Goal: Information Seeking & Learning: Learn about a topic

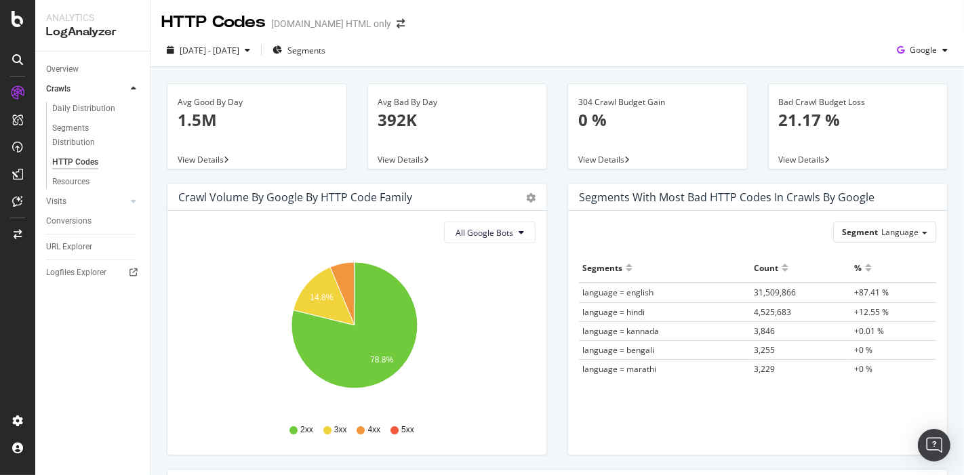
scroll to position [2427, 1875]
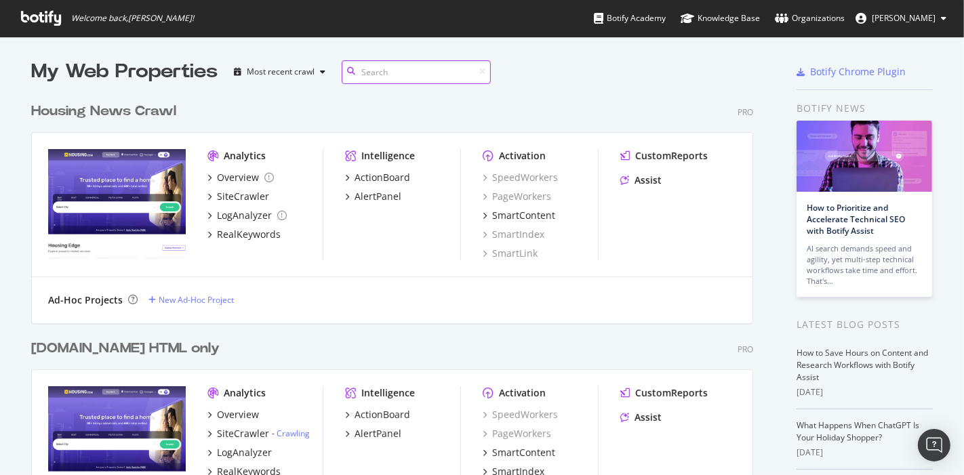
scroll to position [214, 0]
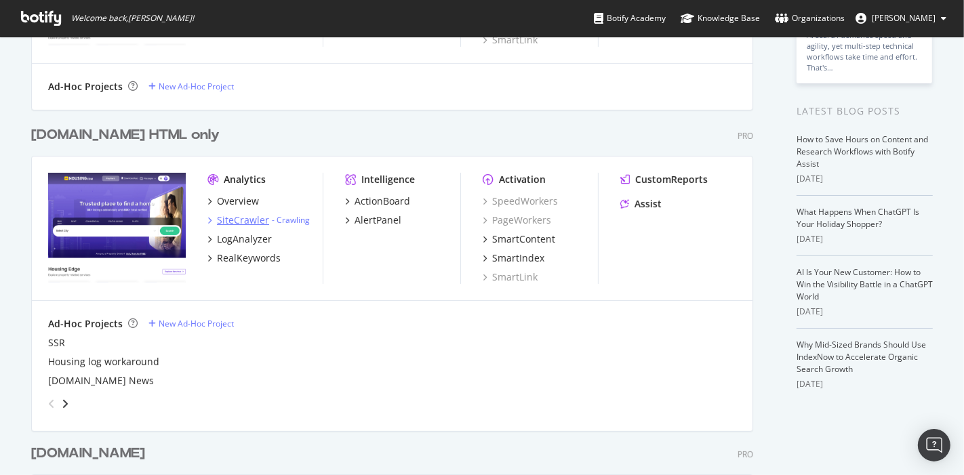
click at [238, 220] on div "SiteCrawler" at bounding box center [243, 221] width 52 height 14
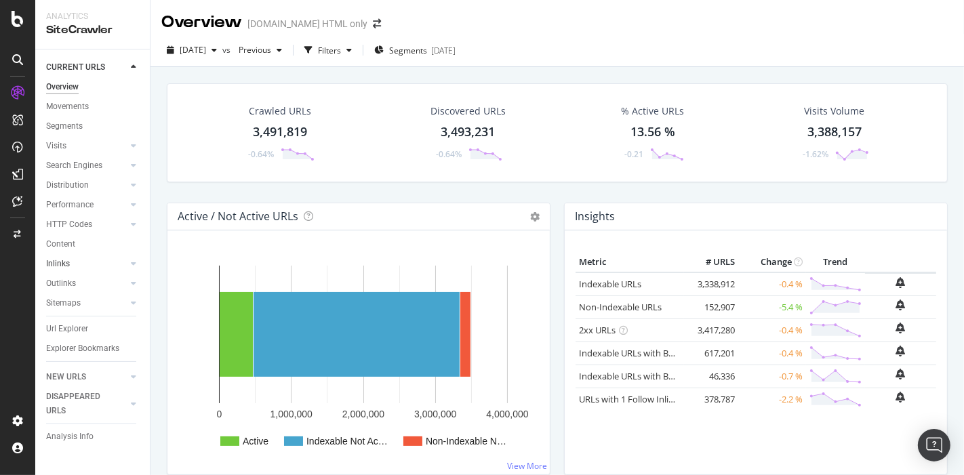
click at [71, 266] on link "Inlinks" at bounding box center [86, 264] width 81 height 14
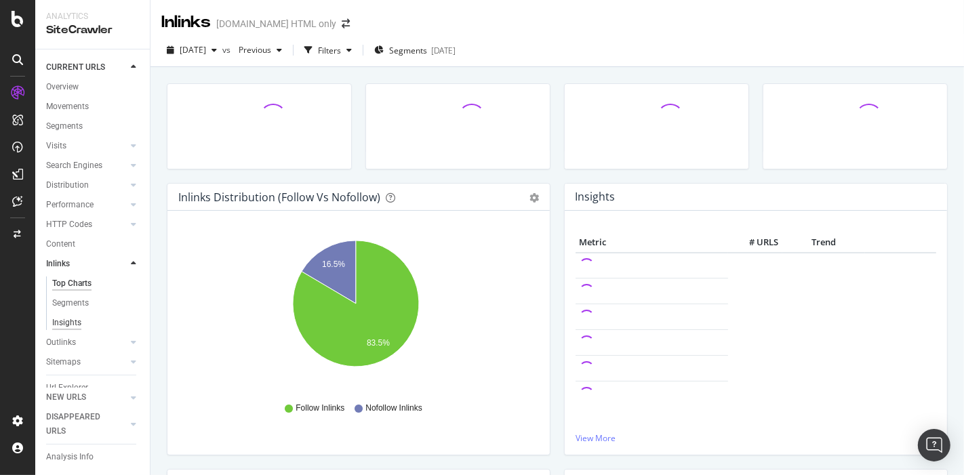
click at [69, 325] on div "Insights" at bounding box center [66, 323] width 29 height 14
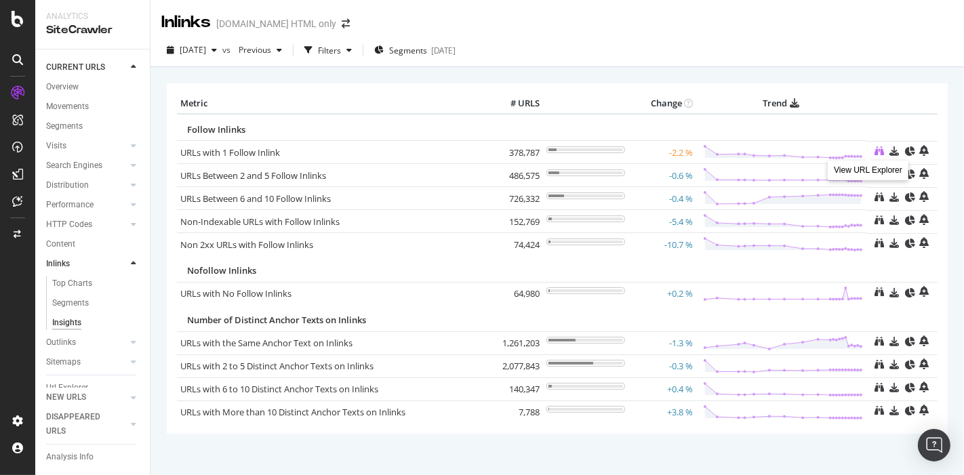
click at [875, 150] on icon at bounding box center [879, 150] width 9 height 9
drag, startPoint x: 501, startPoint y: 220, endPoint x: 536, endPoint y: 220, distance: 35.3
click at [536, 220] on td "152,769" at bounding box center [516, 221] width 54 height 23
copy td "152,769"
click at [206, 45] on span "[DATE]" at bounding box center [193, 50] width 26 height 12
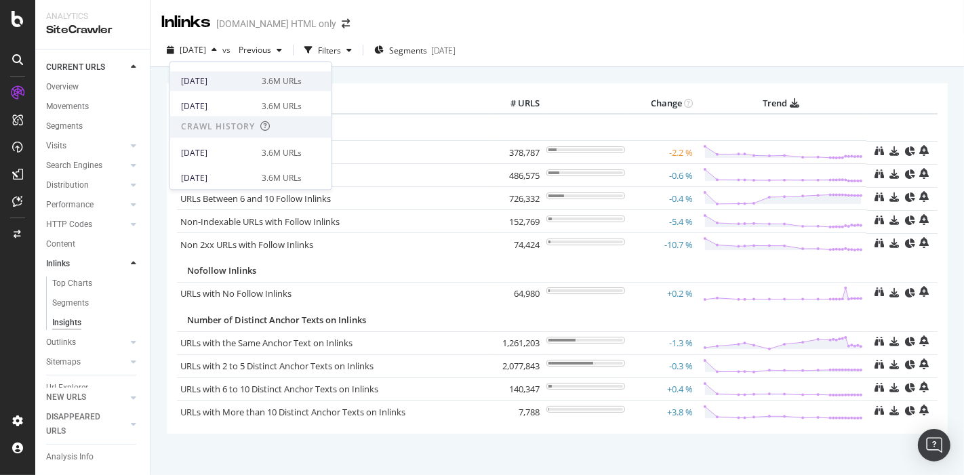
scroll to position [219, 0]
click at [220, 156] on div "[DATE]" at bounding box center [217, 152] width 73 height 12
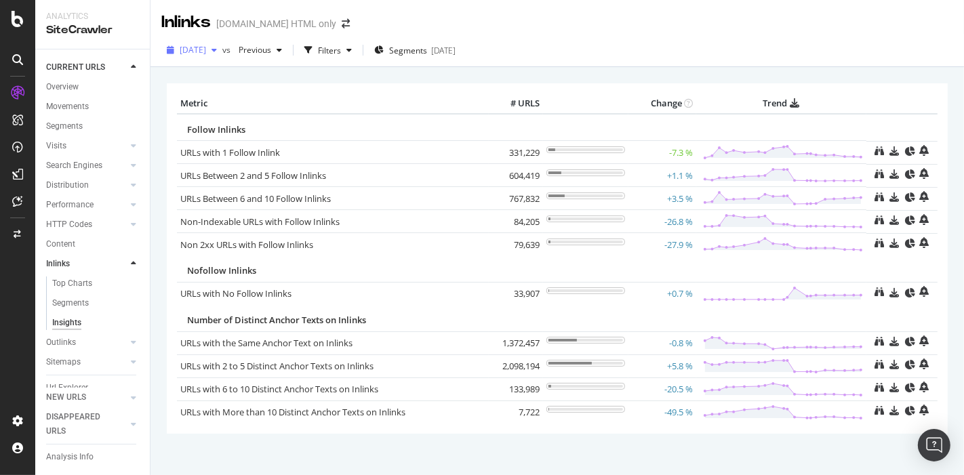
click at [205, 47] on span "[DATE]" at bounding box center [193, 50] width 26 height 12
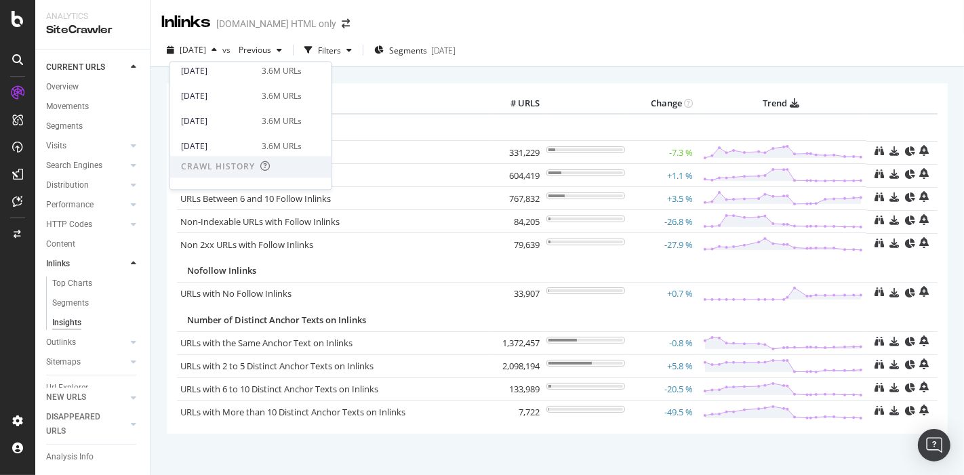
scroll to position [176, 0]
click at [246, 94] on div "[DATE]" at bounding box center [217, 98] width 73 height 12
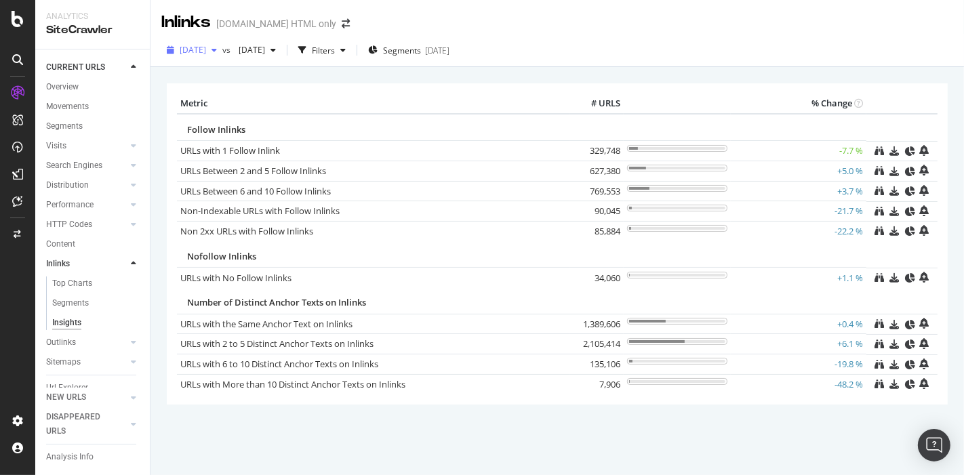
click at [206, 49] on span "[DATE]" at bounding box center [193, 50] width 26 height 12
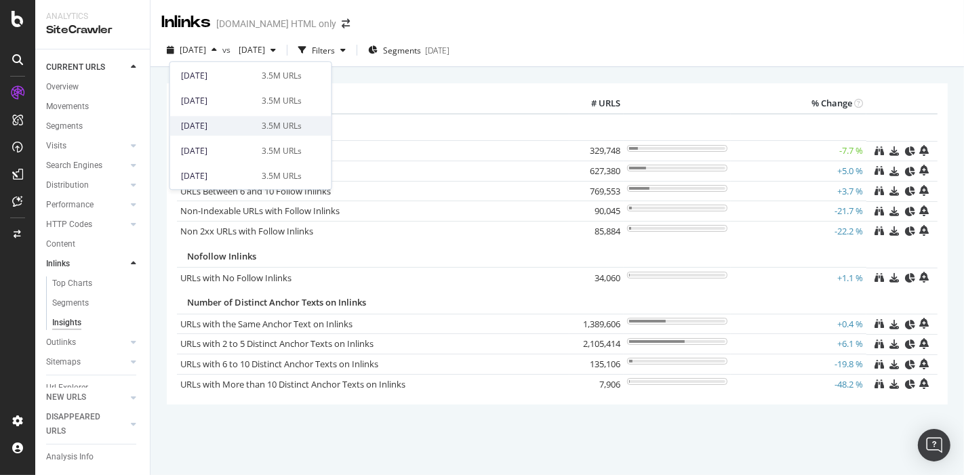
scroll to position [24, 0]
click at [218, 145] on div "[DATE]" at bounding box center [217, 150] width 73 height 12
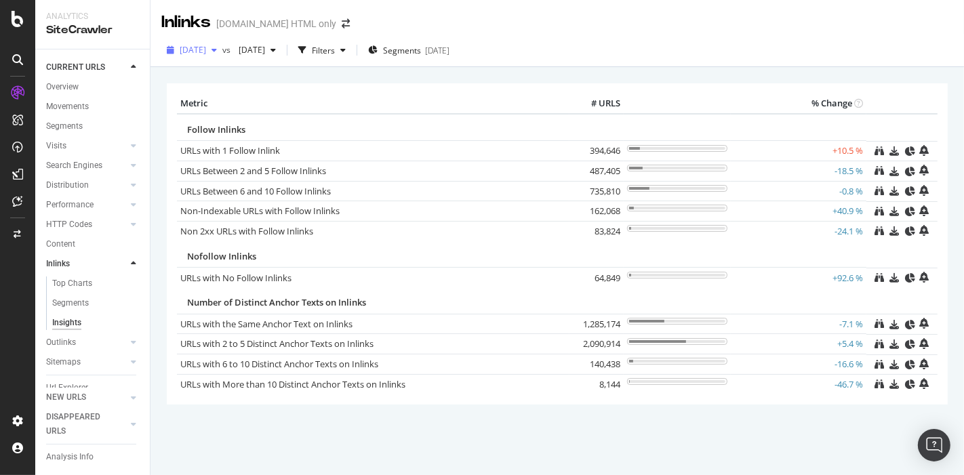
click at [206, 50] on span "[DATE]" at bounding box center [193, 50] width 26 height 12
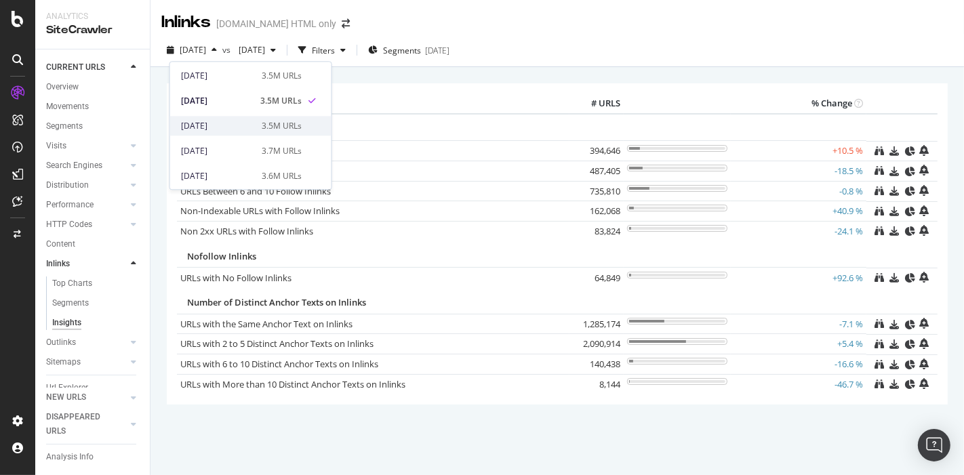
scroll to position [31, 0]
click at [236, 113] on div "[DATE]" at bounding box center [217, 118] width 73 height 12
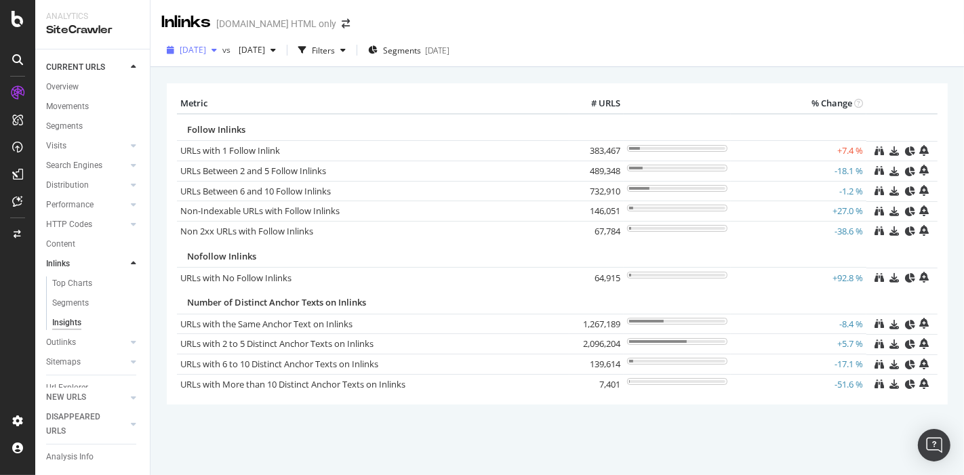
click at [206, 47] on span "[DATE]" at bounding box center [193, 50] width 26 height 12
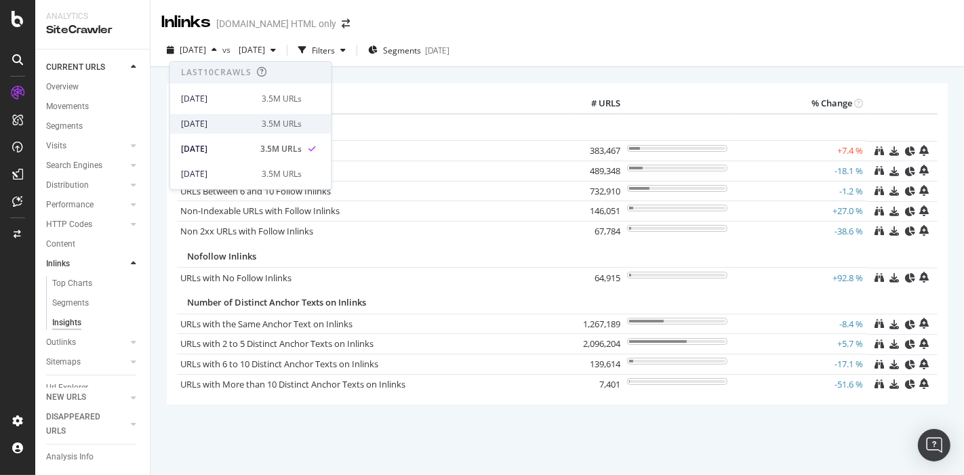
click at [255, 121] on div "2025 Aug. 28th 3.5M URLs" at bounding box center [241, 124] width 121 height 12
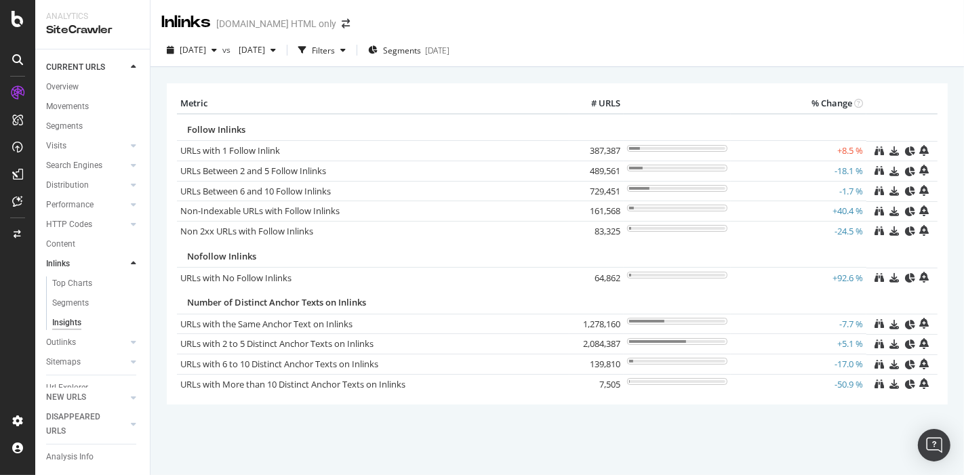
drag, startPoint x: 579, startPoint y: 212, endPoint x: 611, endPoint y: 212, distance: 31.9
click at [611, 212] on td "161,568" at bounding box center [597, 211] width 54 height 20
copy td "161,568"
click at [206, 50] on span "[DATE]" at bounding box center [193, 50] width 26 height 12
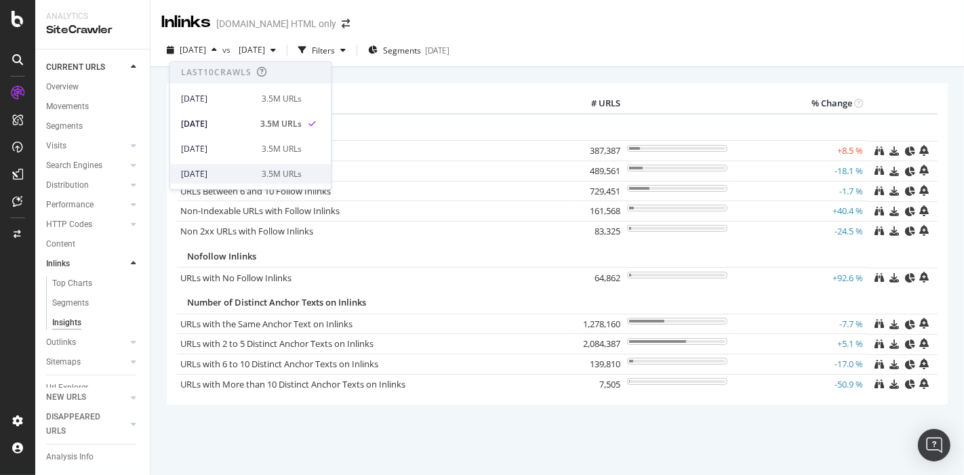
click at [219, 174] on div "[DATE]" at bounding box center [217, 174] width 73 height 12
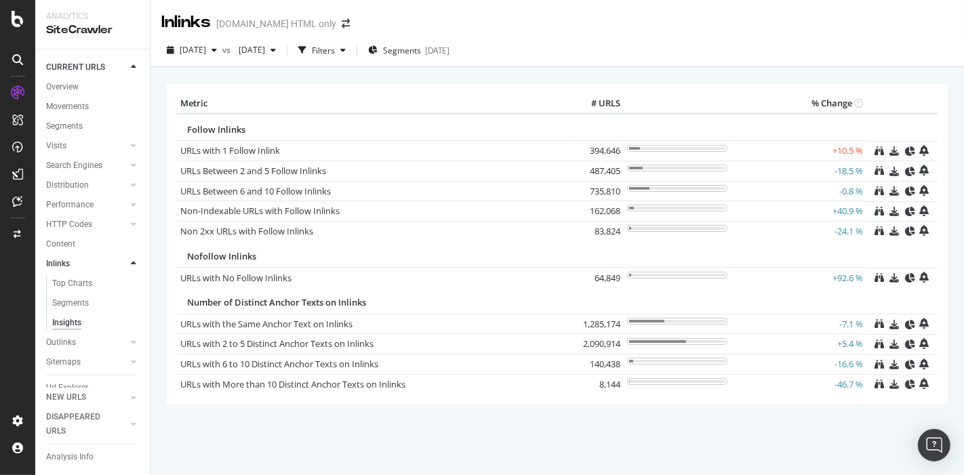
drag, startPoint x: 577, startPoint y: 209, endPoint x: 610, endPoint y: 208, distance: 32.6
click at [610, 208] on td "162,068" at bounding box center [597, 211] width 54 height 20
copy td "162,068"
click at [203, 48] on span "[DATE]" at bounding box center [193, 50] width 26 height 12
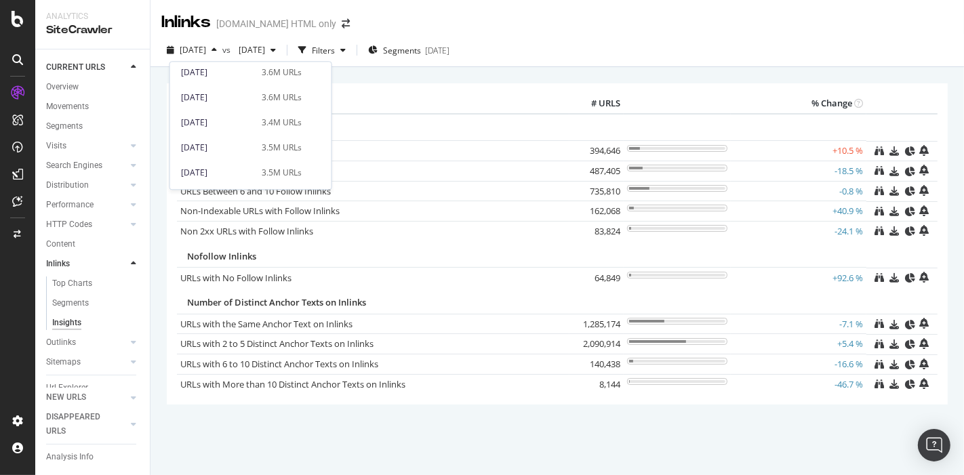
scroll to position [300, 0]
click at [255, 79] on div "2025 Jun. 26th 3.6M URLs" at bounding box center [250, 72] width 161 height 20
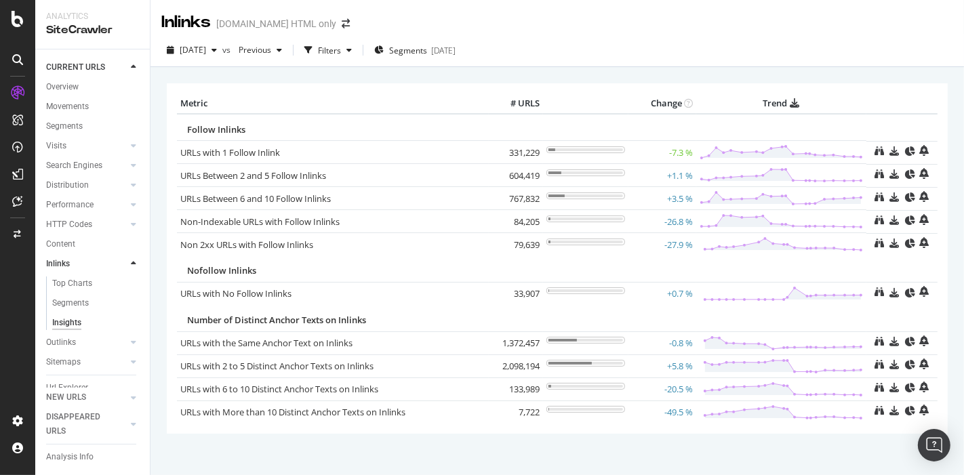
drag, startPoint x: 505, startPoint y: 220, endPoint x: 532, endPoint y: 219, distance: 27.1
click at [532, 219] on td "84,205" at bounding box center [516, 221] width 54 height 23
copy td "84,205"
click at [193, 48] on span "[DATE]" at bounding box center [193, 50] width 26 height 12
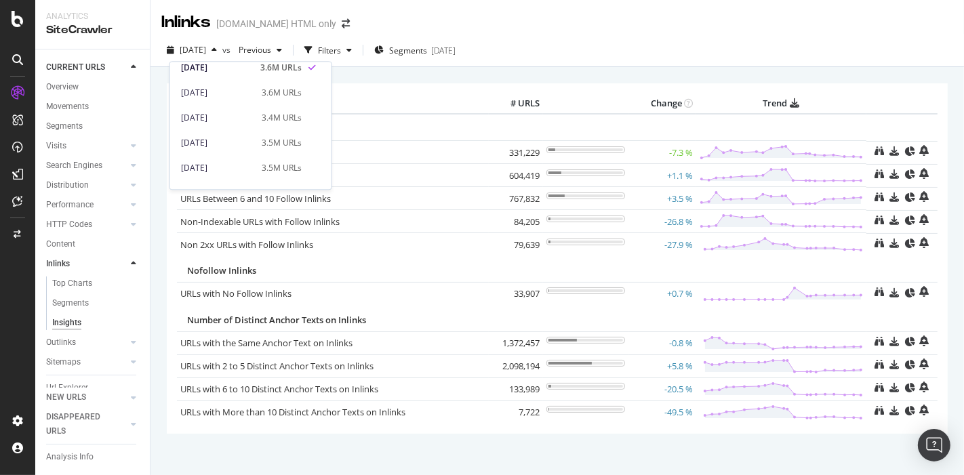
scroll to position [302, 0]
click at [254, 96] on div "2025 May. 29th 3.6M URLs" at bounding box center [241, 94] width 121 height 12
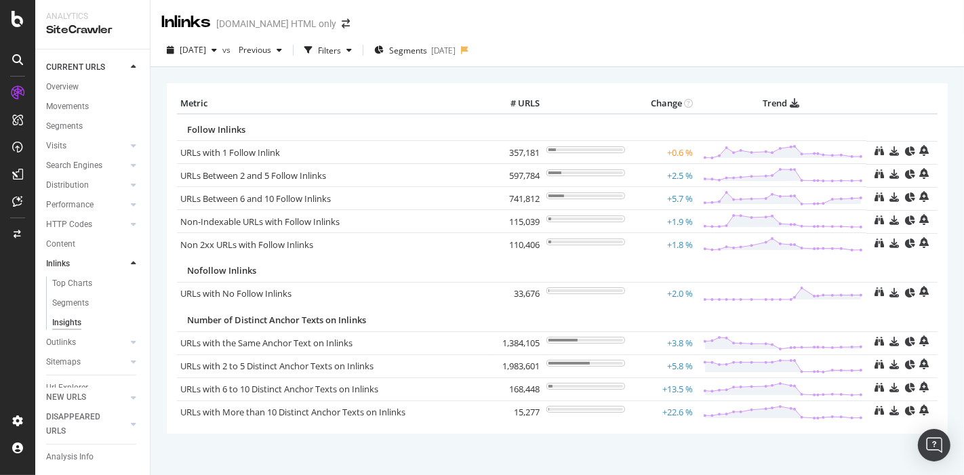
click at [508, 222] on td "115,039" at bounding box center [516, 221] width 54 height 23
copy td "115,039"
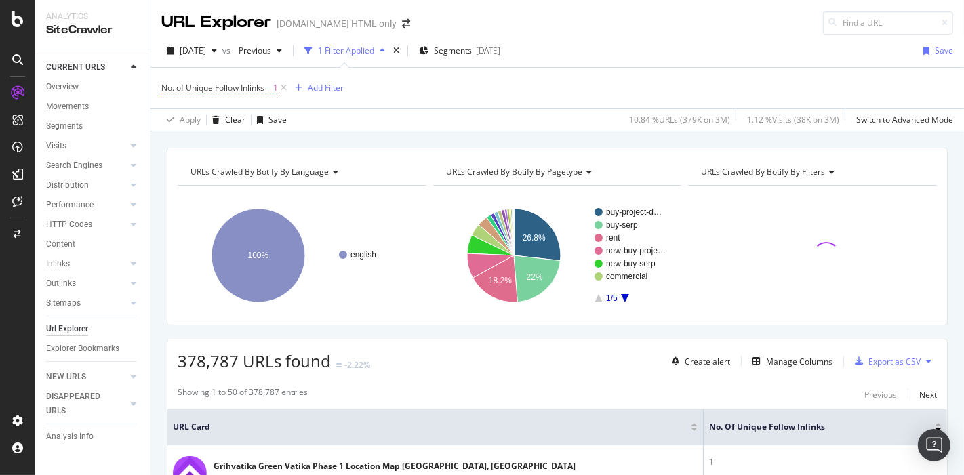
click at [271, 84] on span "=" at bounding box center [268, 88] width 5 height 12
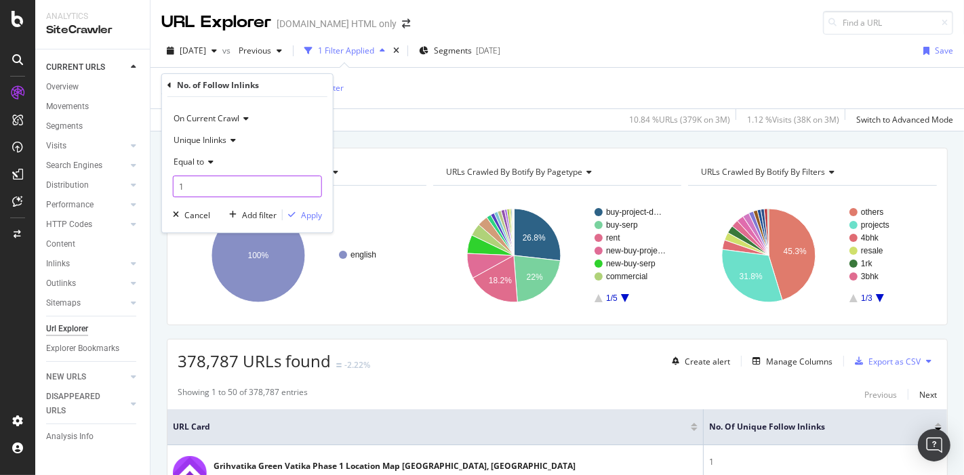
click at [207, 180] on input "1" at bounding box center [247, 187] width 149 height 22
type input "0"
click at [298, 209] on div "Apply" at bounding box center [302, 215] width 39 height 12
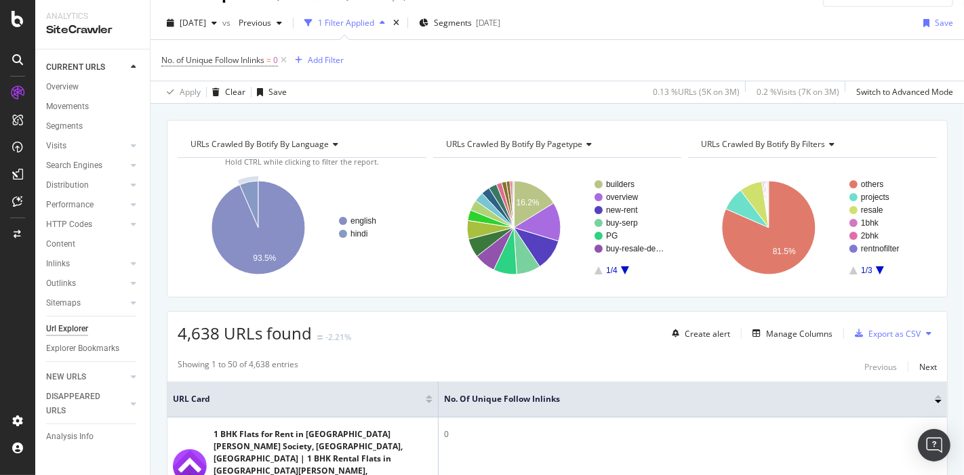
scroll to position [28, 0]
click at [197, 16] on span "[DATE]" at bounding box center [193, 22] width 26 height 12
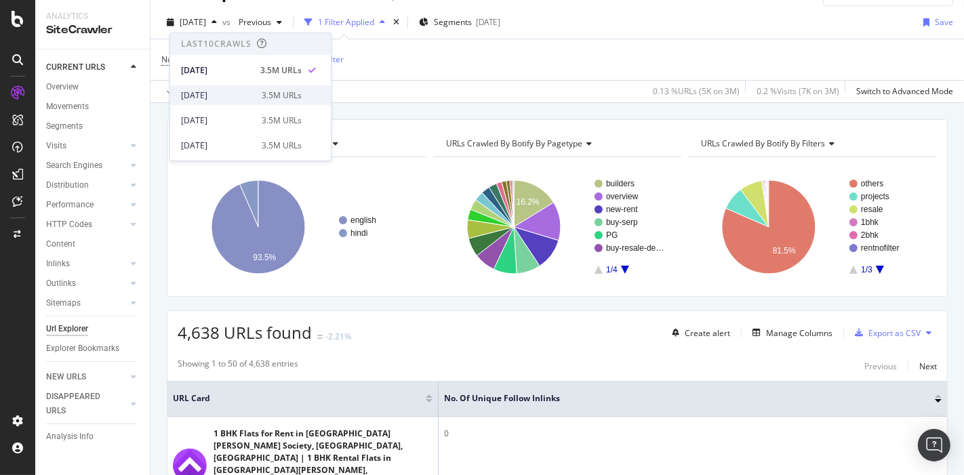
click at [209, 94] on div "[DATE]" at bounding box center [217, 96] width 73 height 12
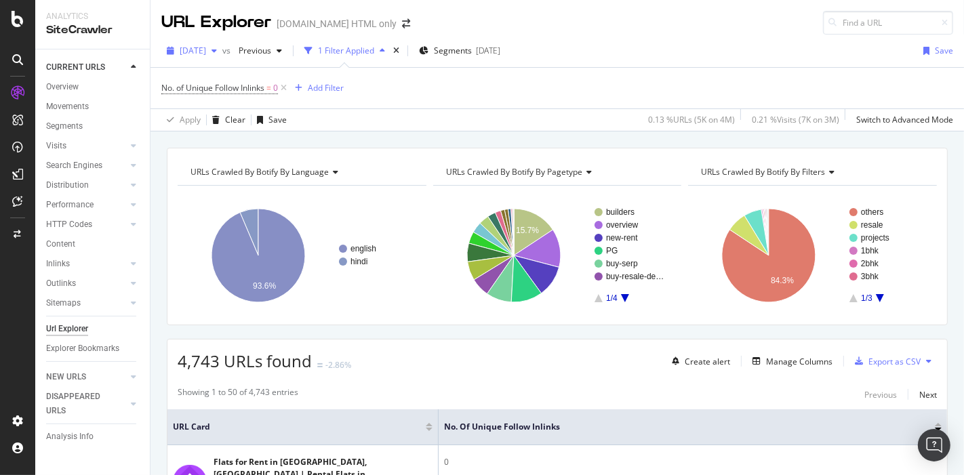
click at [217, 57] on div "[DATE]" at bounding box center [191, 51] width 61 height 20
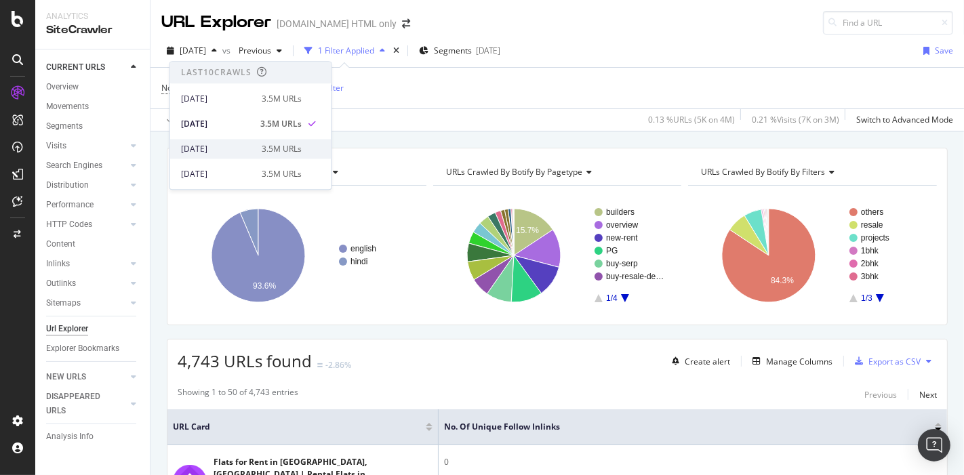
click at [231, 143] on div "[DATE]" at bounding box center [217, 149] width 73 height 12
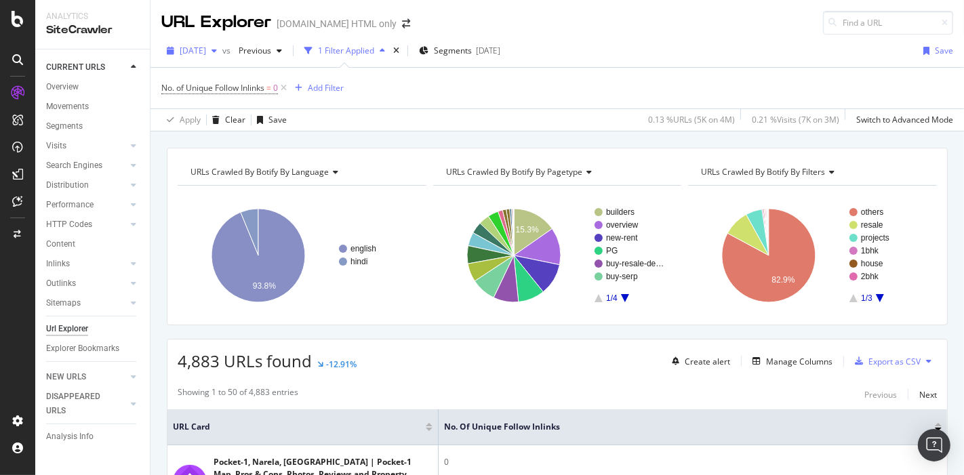
click at [206, 51] on span "[DATE]" at bounding box center [193, 51] width 26 height 12
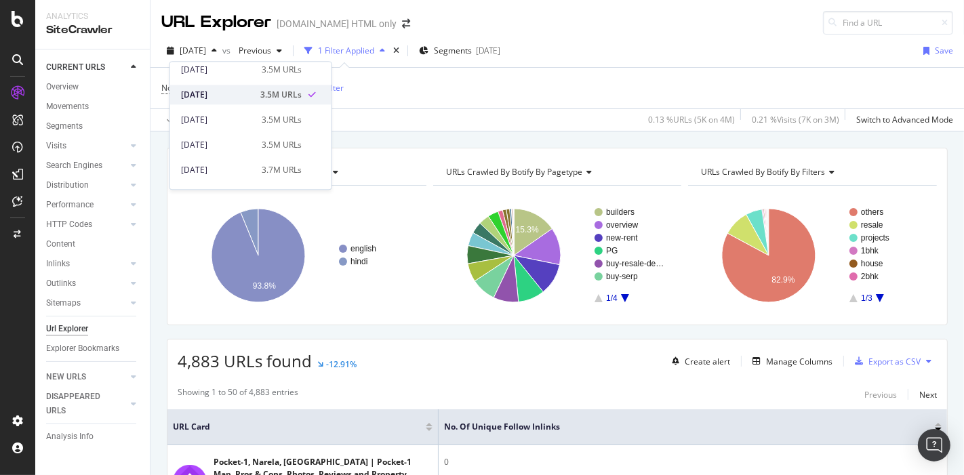
scroll to position [56, 0]
click at [246, 121] on div "[DATE]" at bounding box center [217, 118] width 73 height 12
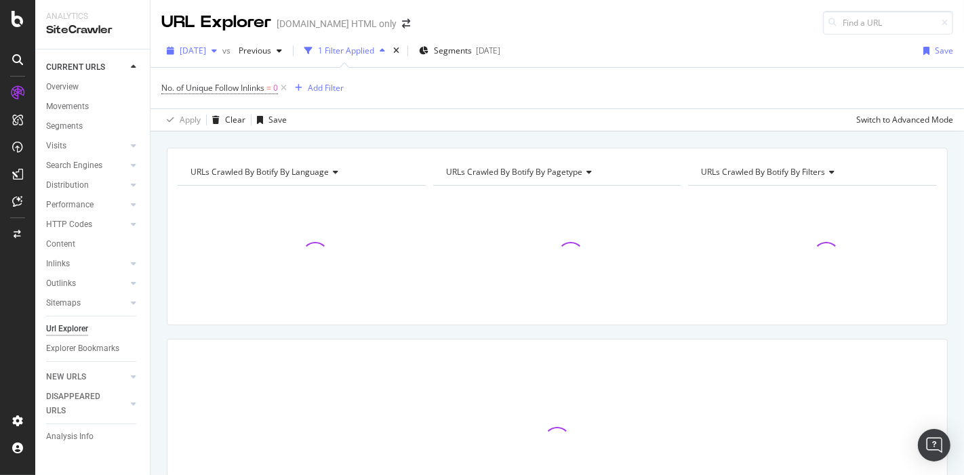
click at [206, 52] on span "[DATE]" at bounding box center [193, 51] width 26 height 12
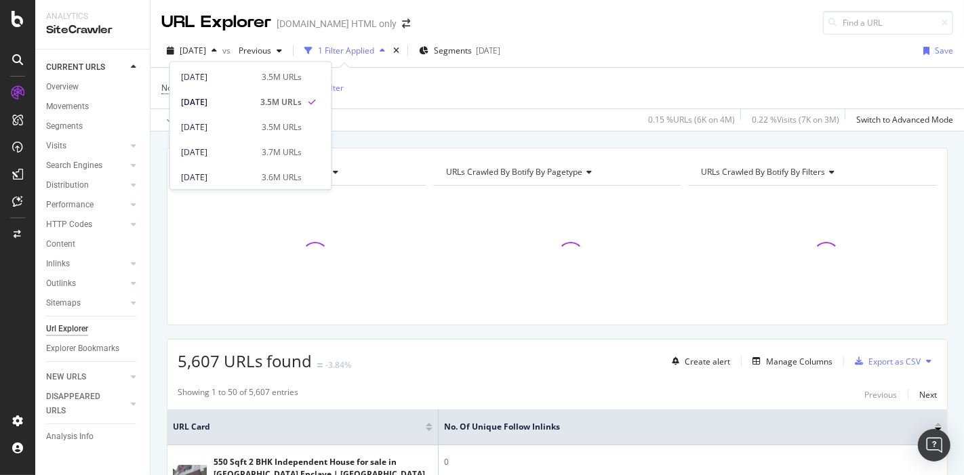
scroll to position [73, 0]
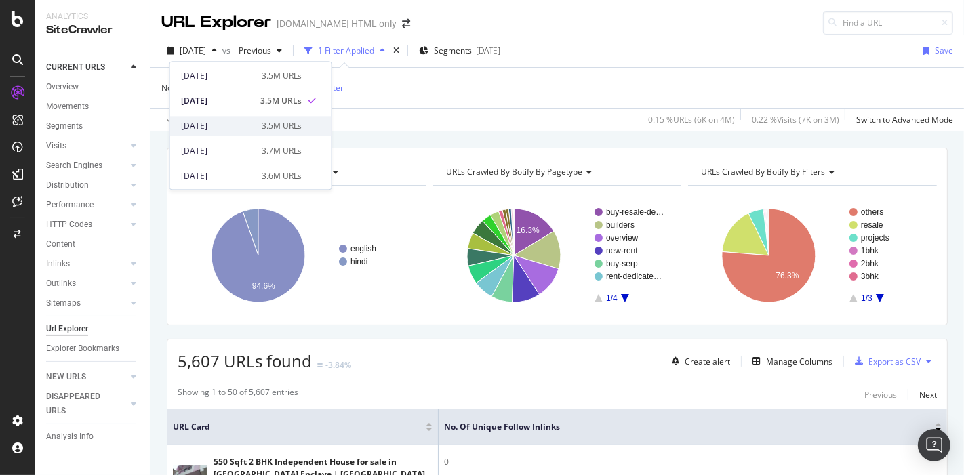
click at [231, 132] on div "[DATE] 3.5M URLs" at bounding box center [250, 126] width 161 height 20
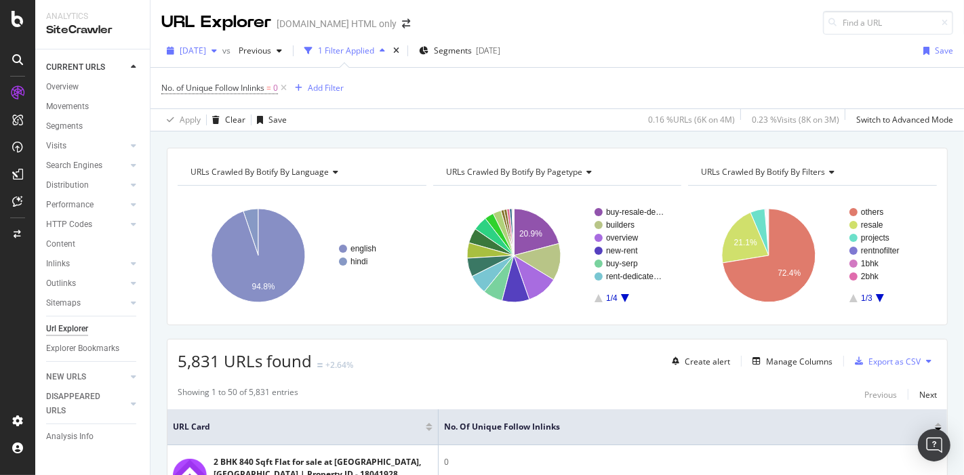
click at [220, 56] on div "[DATE]" at bounding box center [191, 51] width 61 height 20
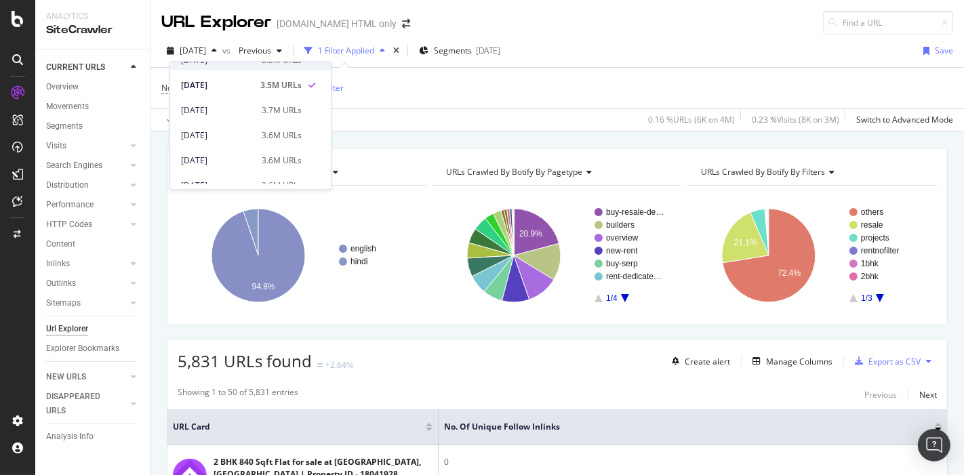
scroll to position [114, 0]
click at [263, 109] on div "3.7M URLs" at bounding box center [282, 110] width 40 height 12
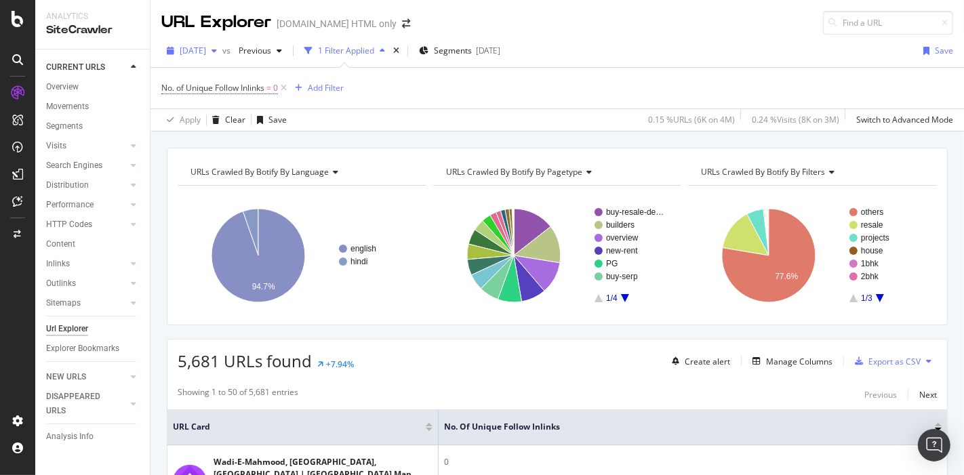
click at [206, 51] on span "[DATE]" at bounding box center [193, 51] width 26 height 12
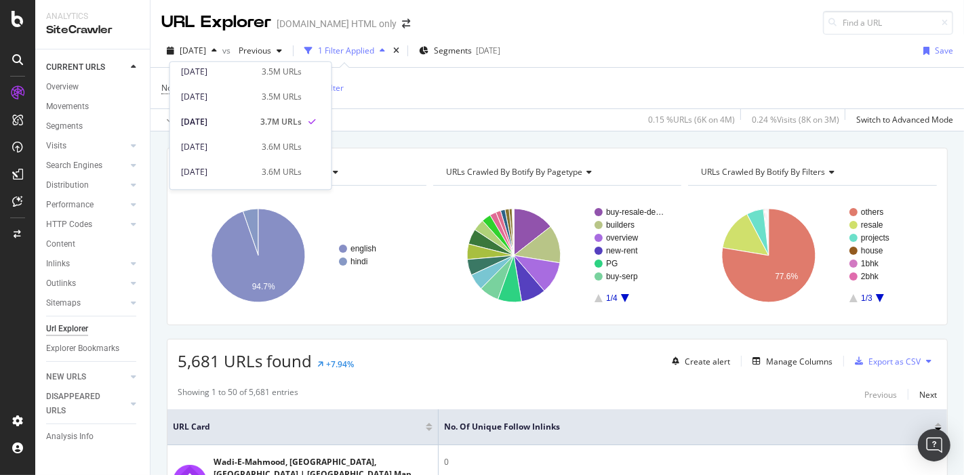
scroll to position [123, 0]
click at [232, 127] on div "[DATE]" at bounding box center [217, 127] width 73 height 12
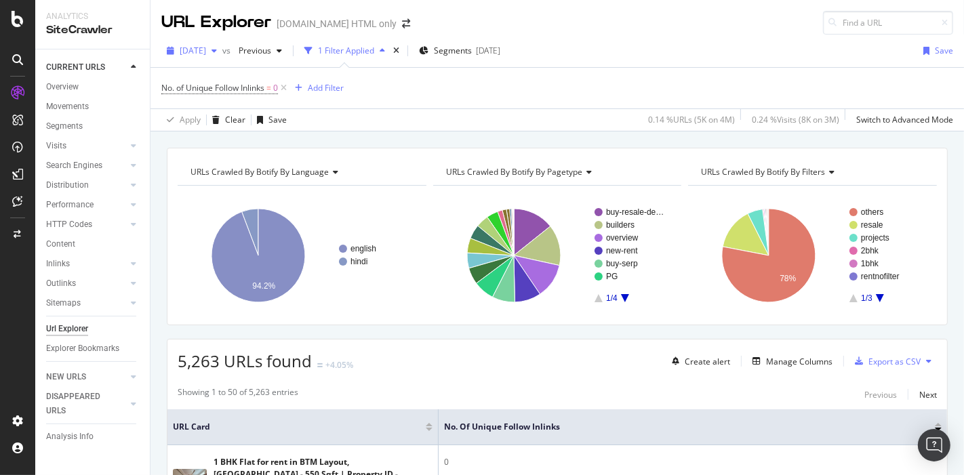
click at [195, 52] on span "[DATE]" at bounding box center [193, 51] width 26 height 12
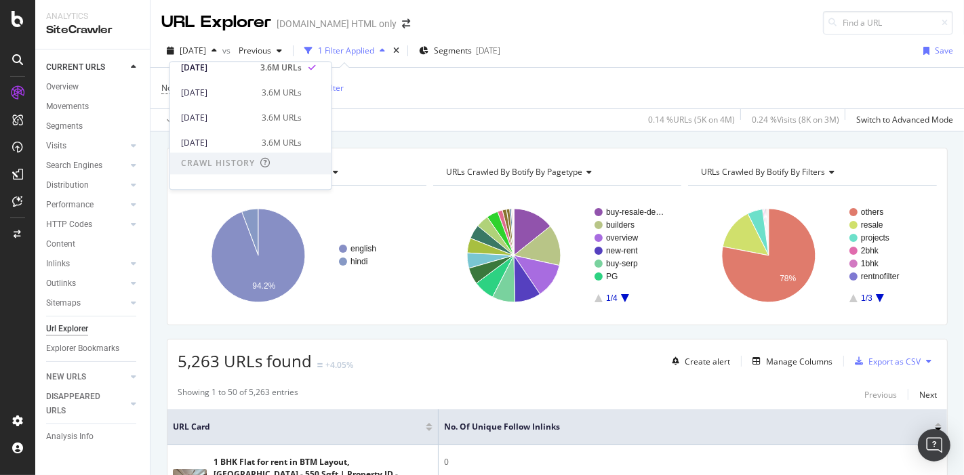
scroll to position [186, 0]
click at [240, 90] on div "[DATE]" at bounding box center [217, 88] width 73 height 12
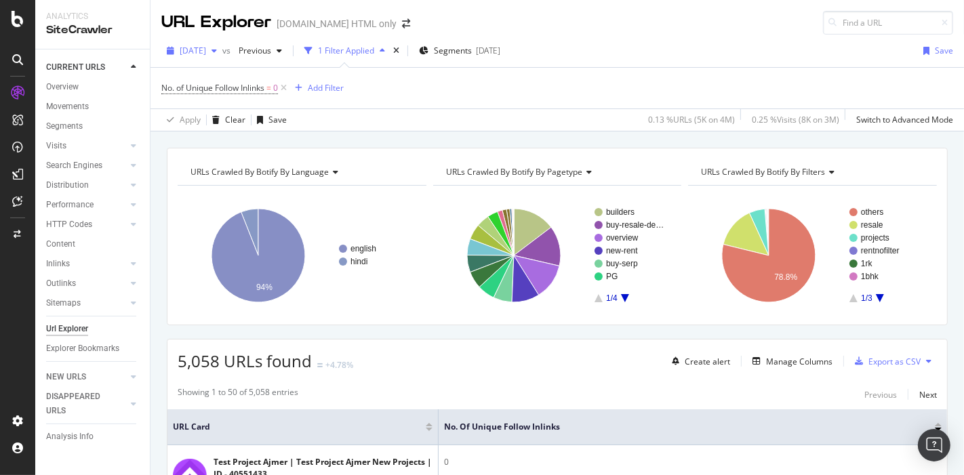
click at [206, 47] on span "[DATE]" at bounding box center [193, 51] width 26 height 12
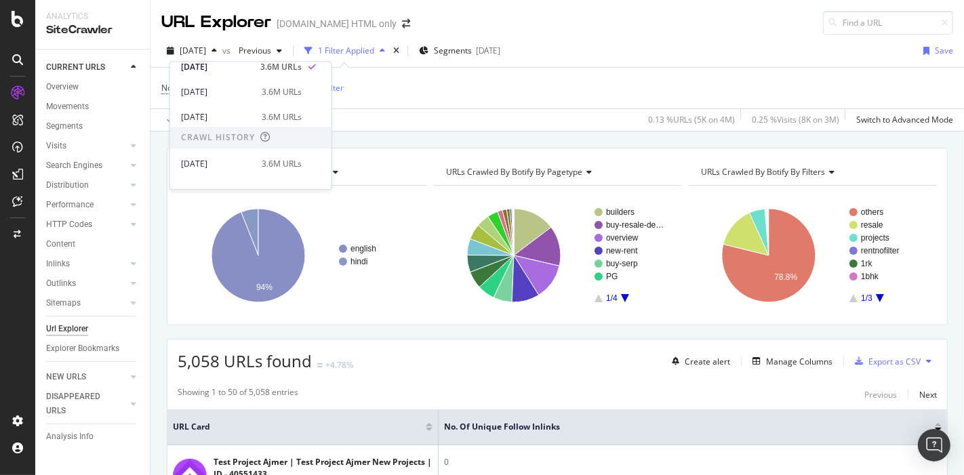
scroll to position [209, 0]
click at [240, 117] on div "[DATE]" at bounding box center [217, 116] width 73 height 12
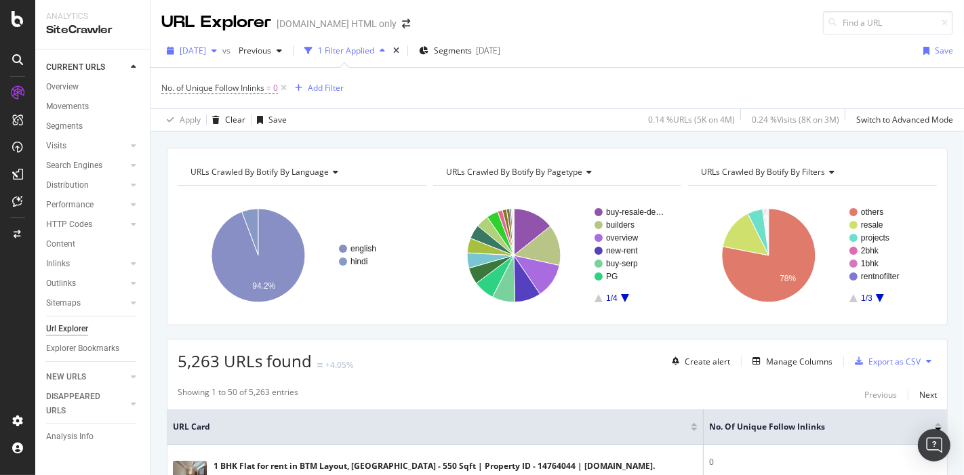
click at [206, 45] on span "[DATE]" at bounding box center [193, 51] width 26 height 12
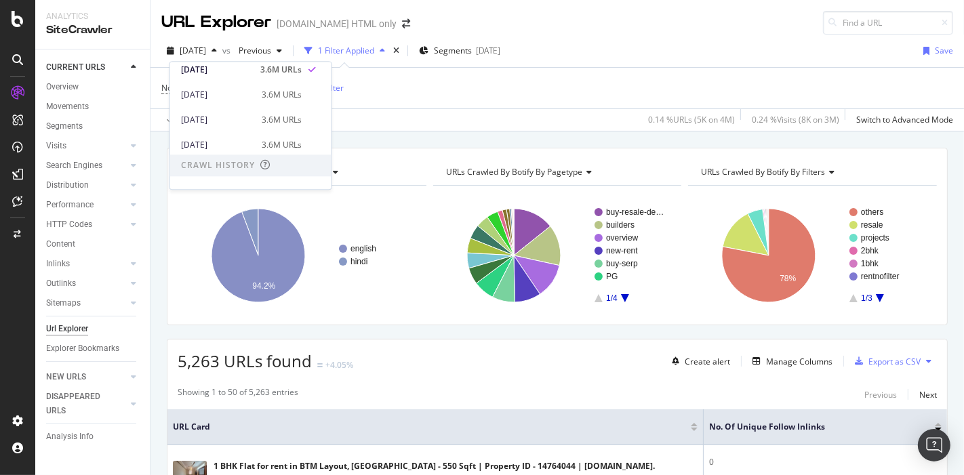
scroll to position [180, 0]
click at [234, 123] on div "[DATE]" at bounding box center [217, 119] width 73 height 12
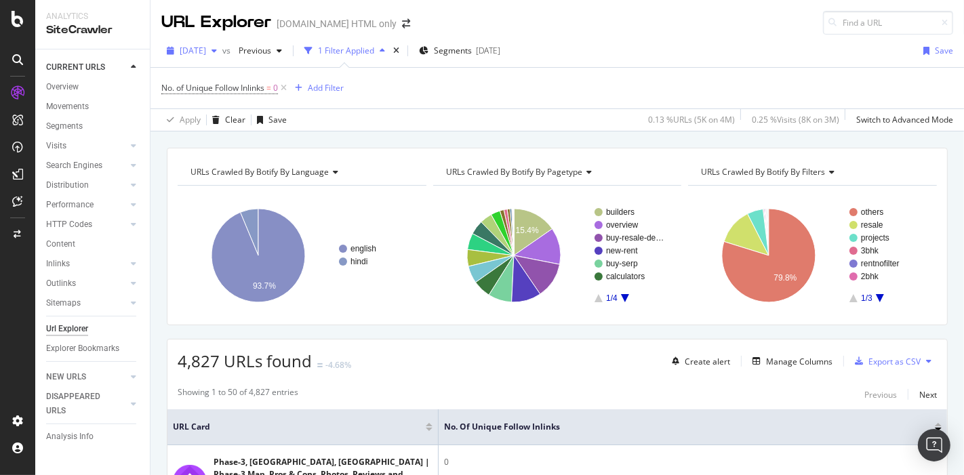
click at [206, 55] on span "[DATE]" at bounding box center [193, 51] width 26 height 12
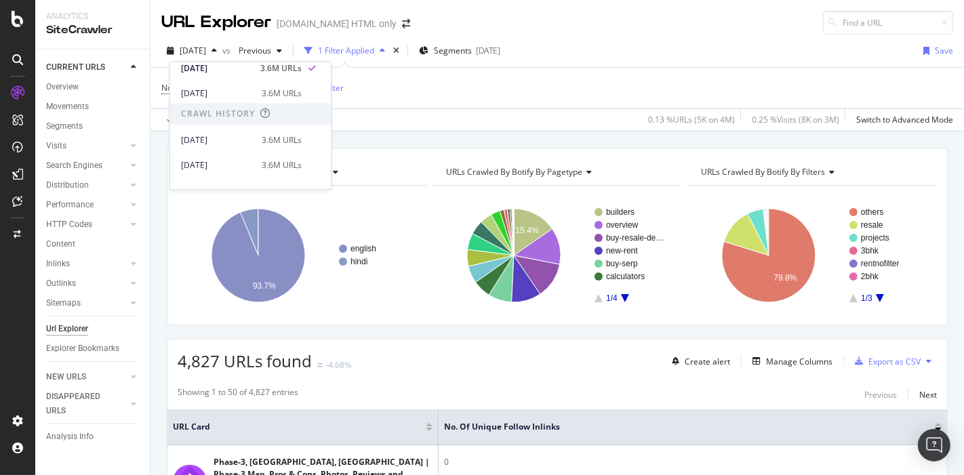
scroll to position [232, 0]
click at [230, 146] on div "2025 Jun. 26th 3.6M URLs" at bounding box center [250, 140] width 161 height 20
